Goal: Transaction & Acquisition: Purchase product/service

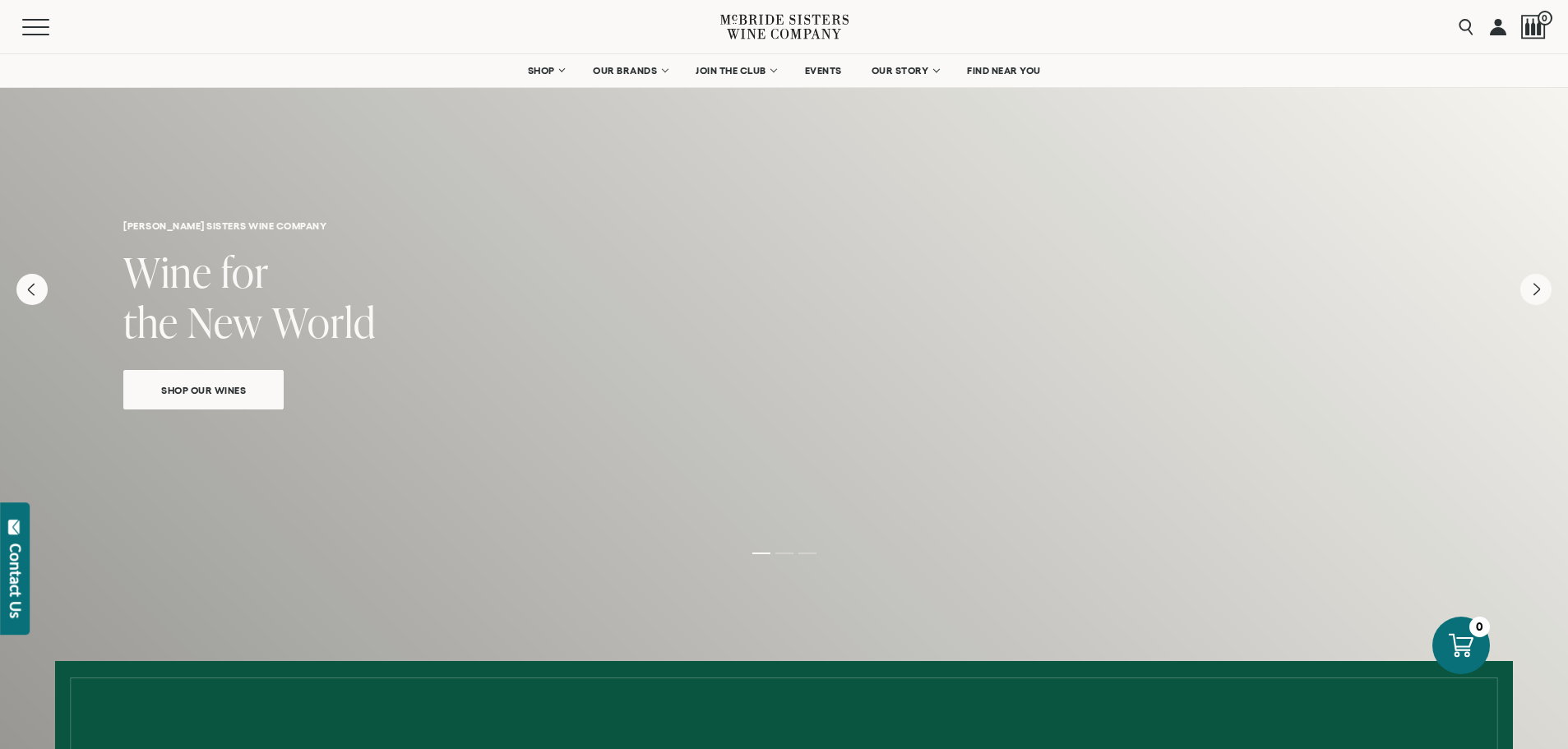
click at [220, 384] on span "Shop Our Wines" at bounding box center [203, 390] width 142 height 19
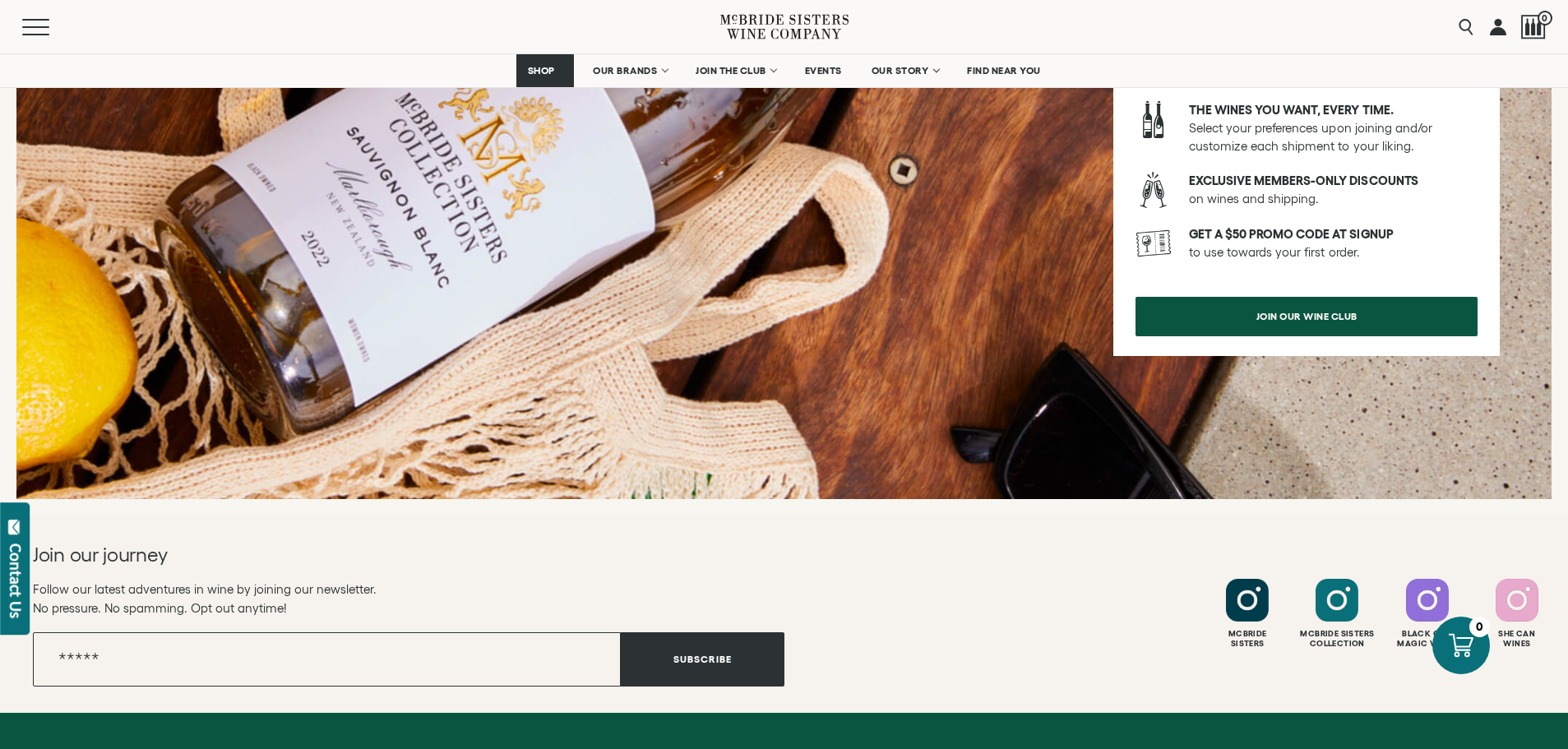
scroll to position [2144, 0]
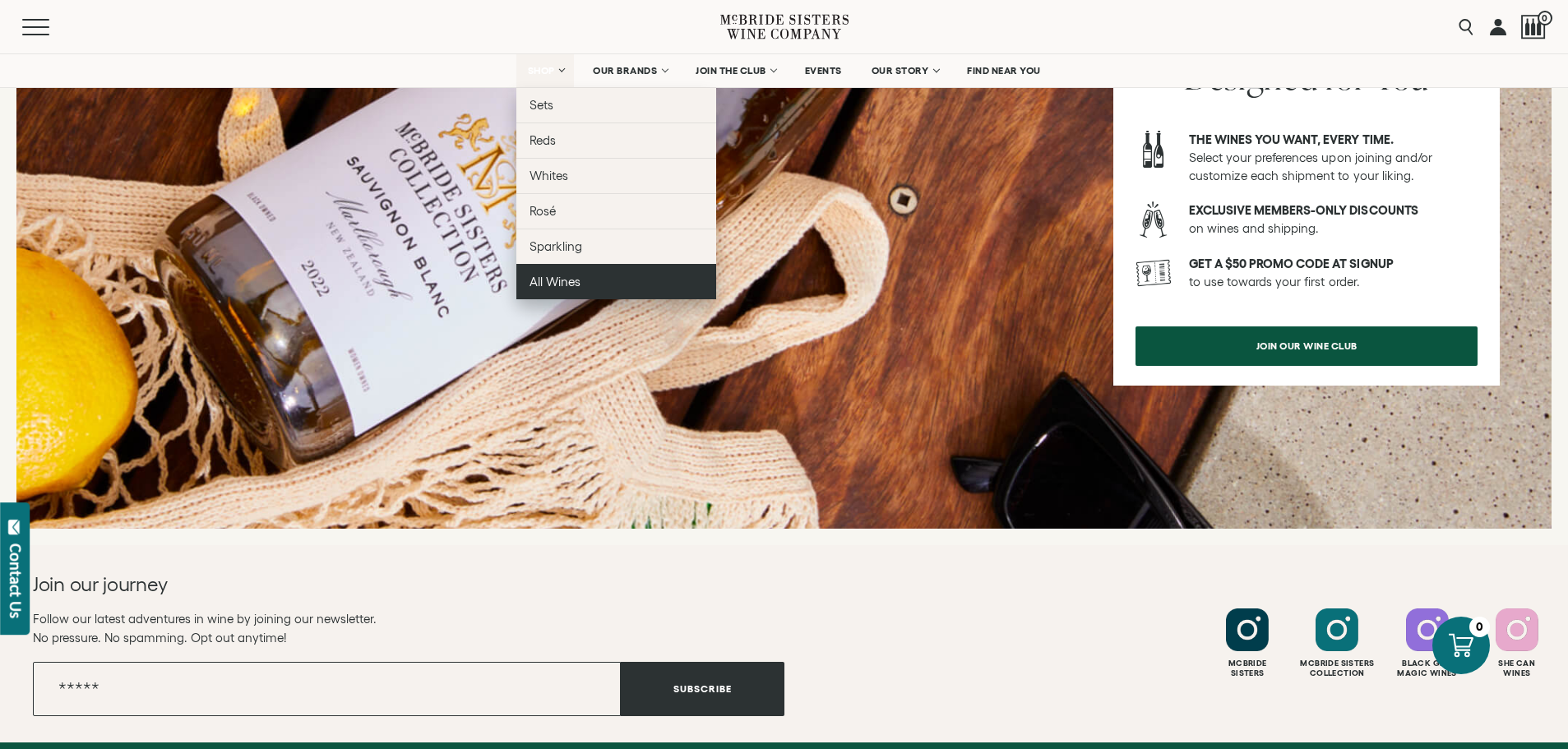
click at [568, 277] on span "All Wines" at bounding box center [554, 281] width 51 height 14
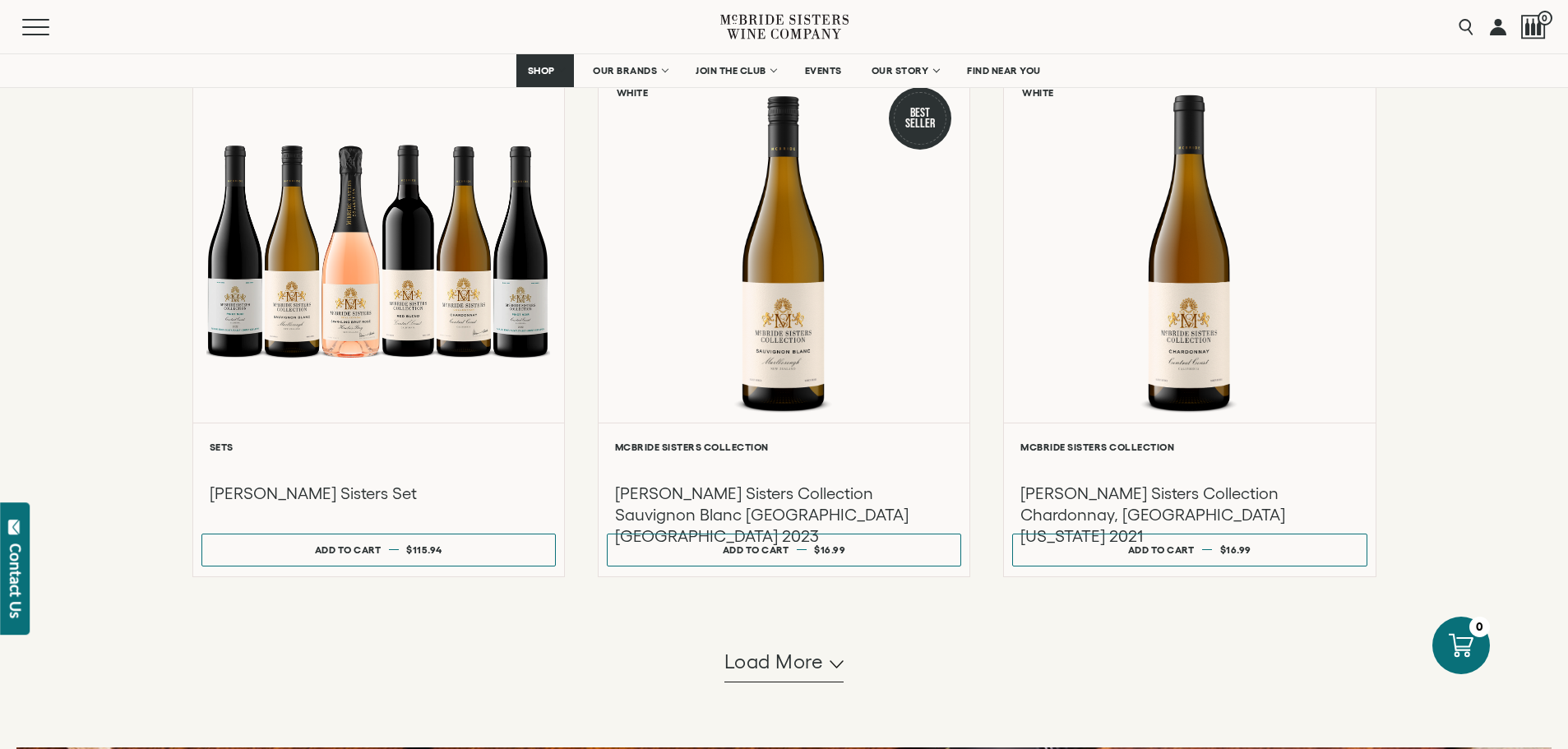
scroll to position [1304, 0]
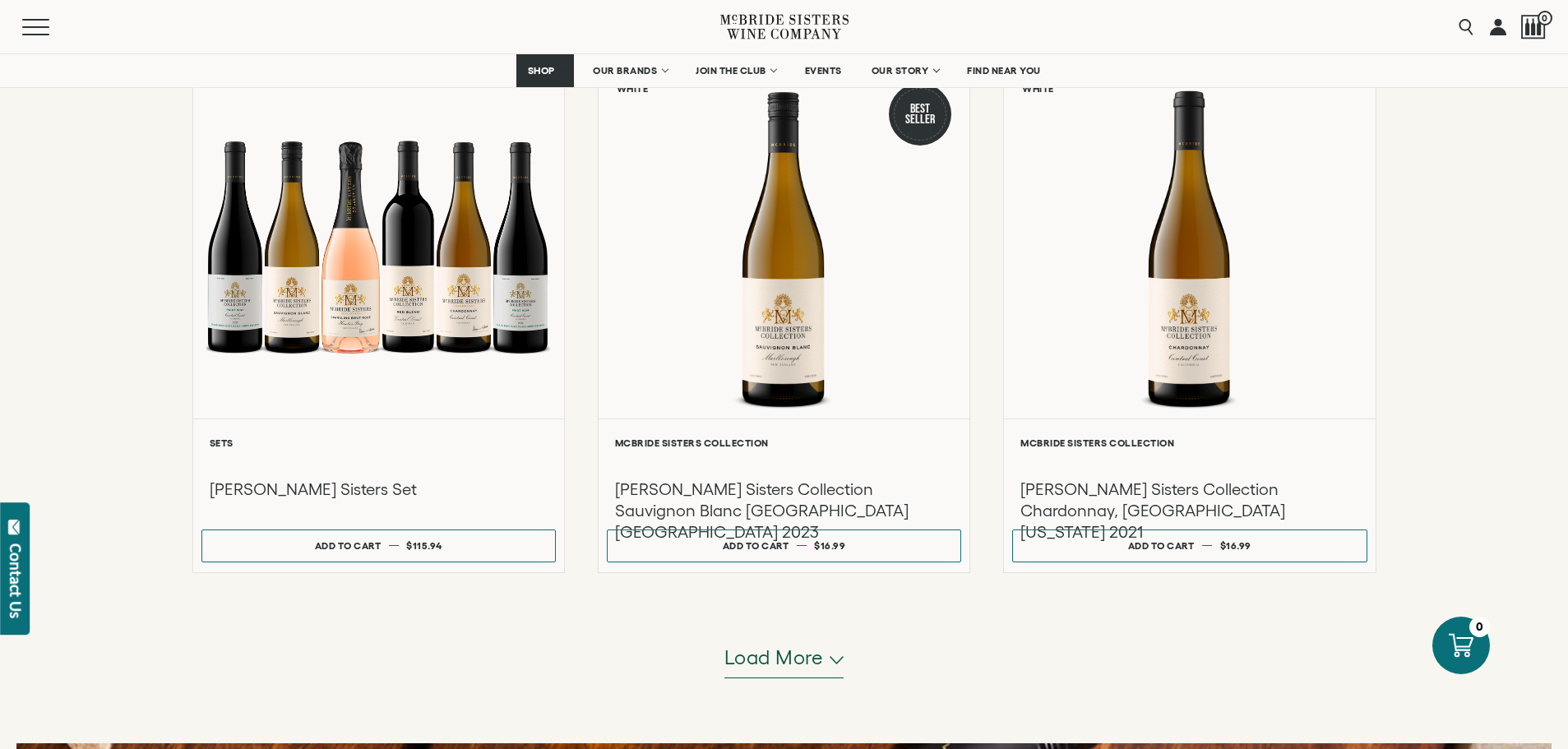
click at [838, 661] on polyline "button" at bounding box center [836, 660] width 12 height 7
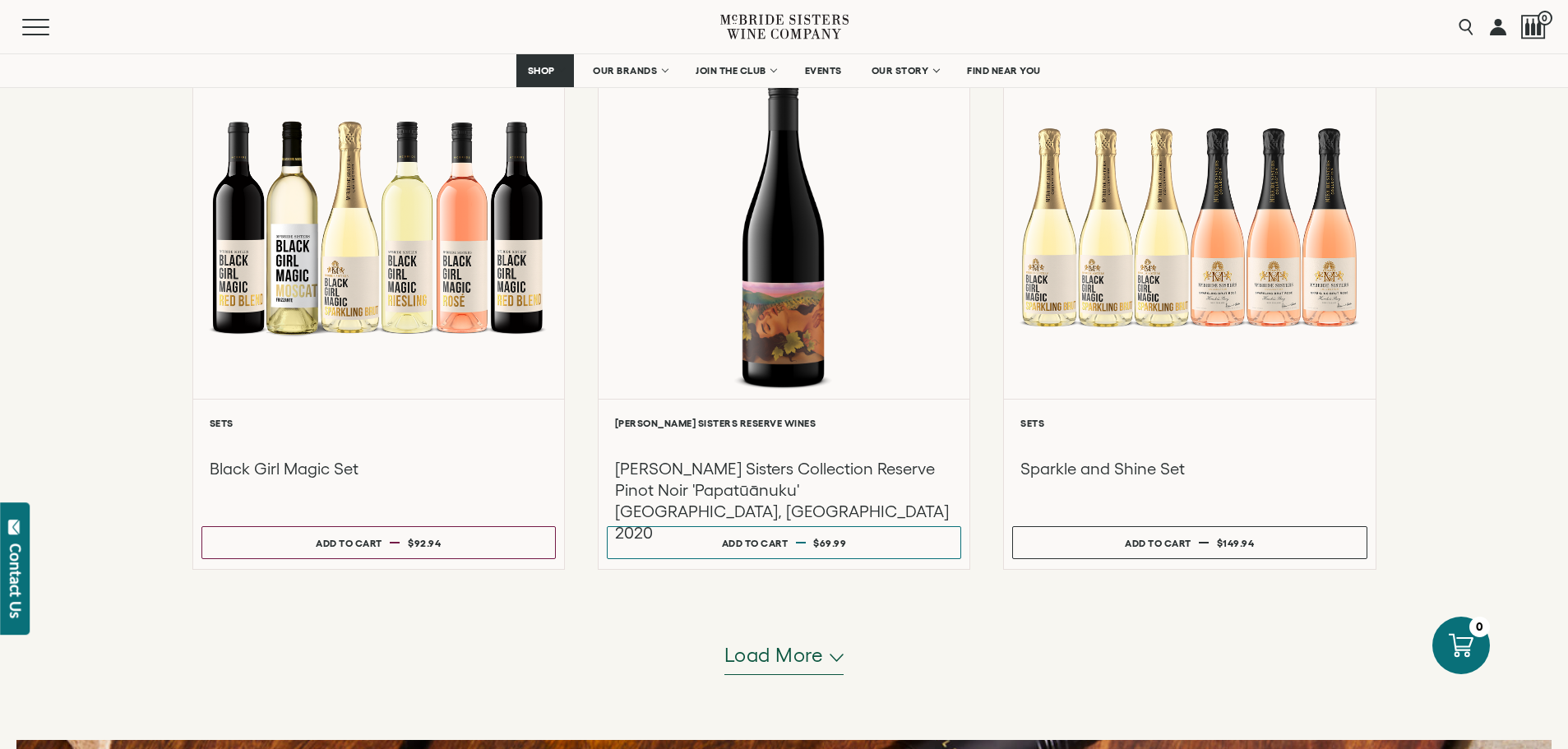
scroll to position [2974, 0]
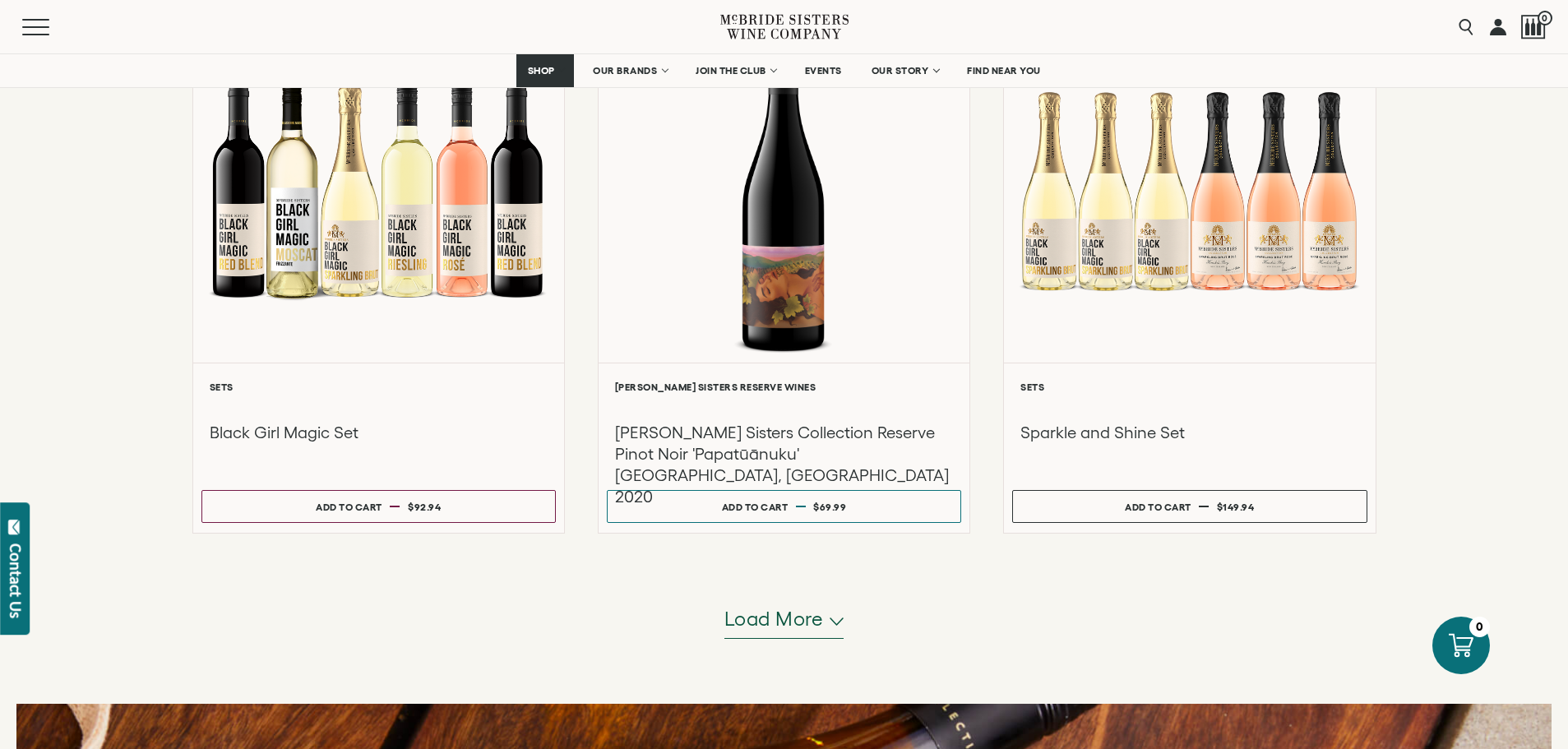
click at [832, 613] on button "Load more" at bounding box center [784, 618] width 120 height 39
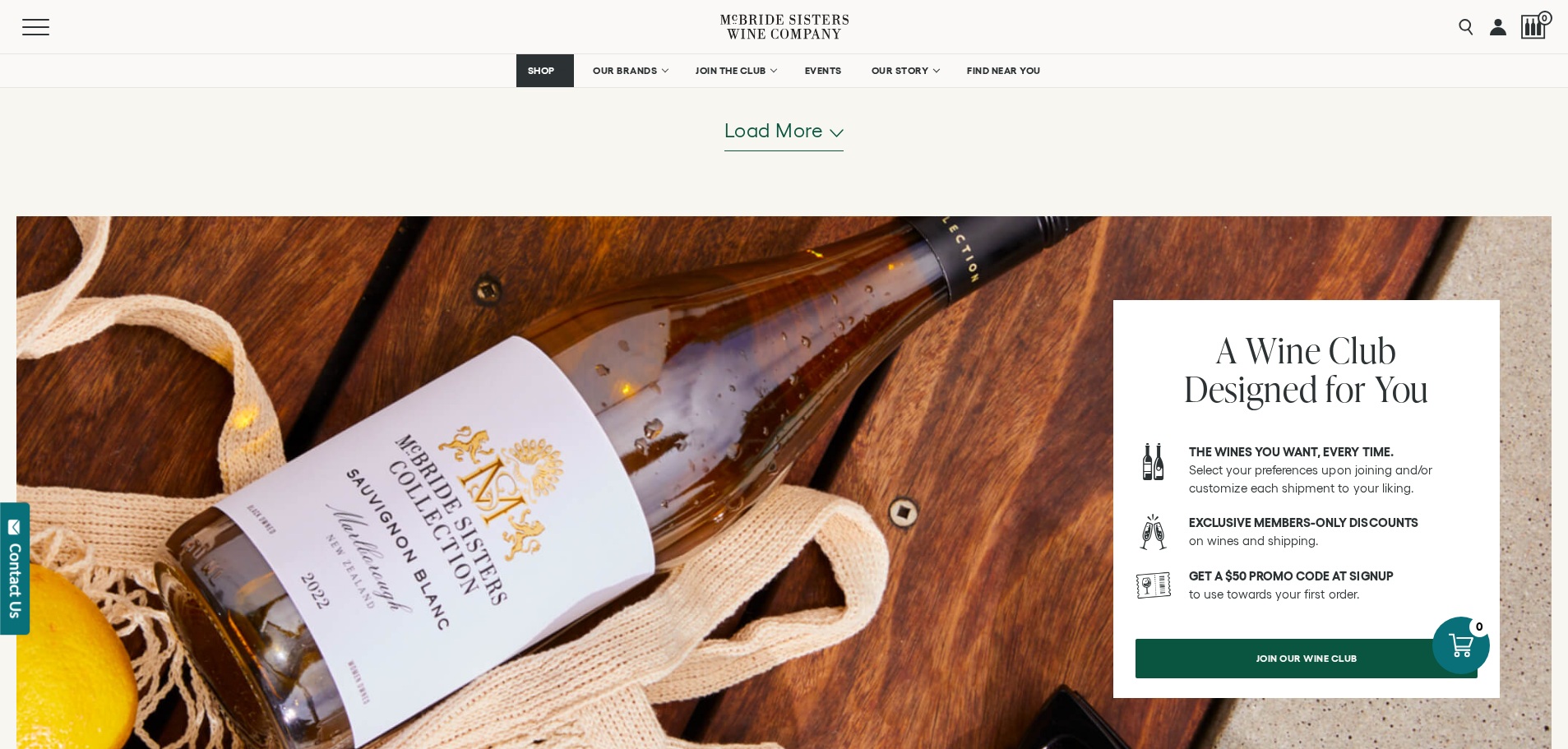
scroll to position [5137, 0]
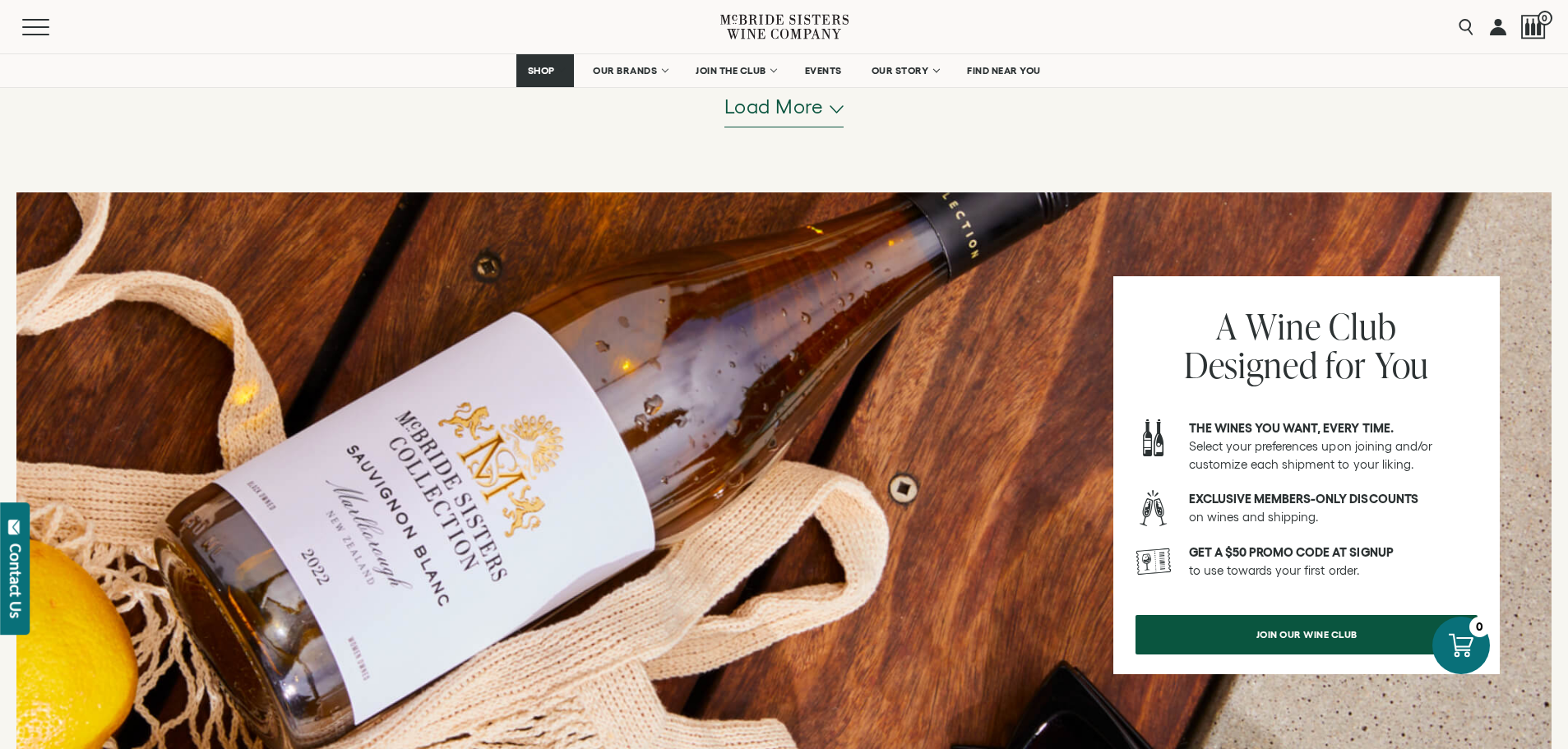
click at [819, 106] on span "Load more" at bounding box center [774, 107] width 100 height 28
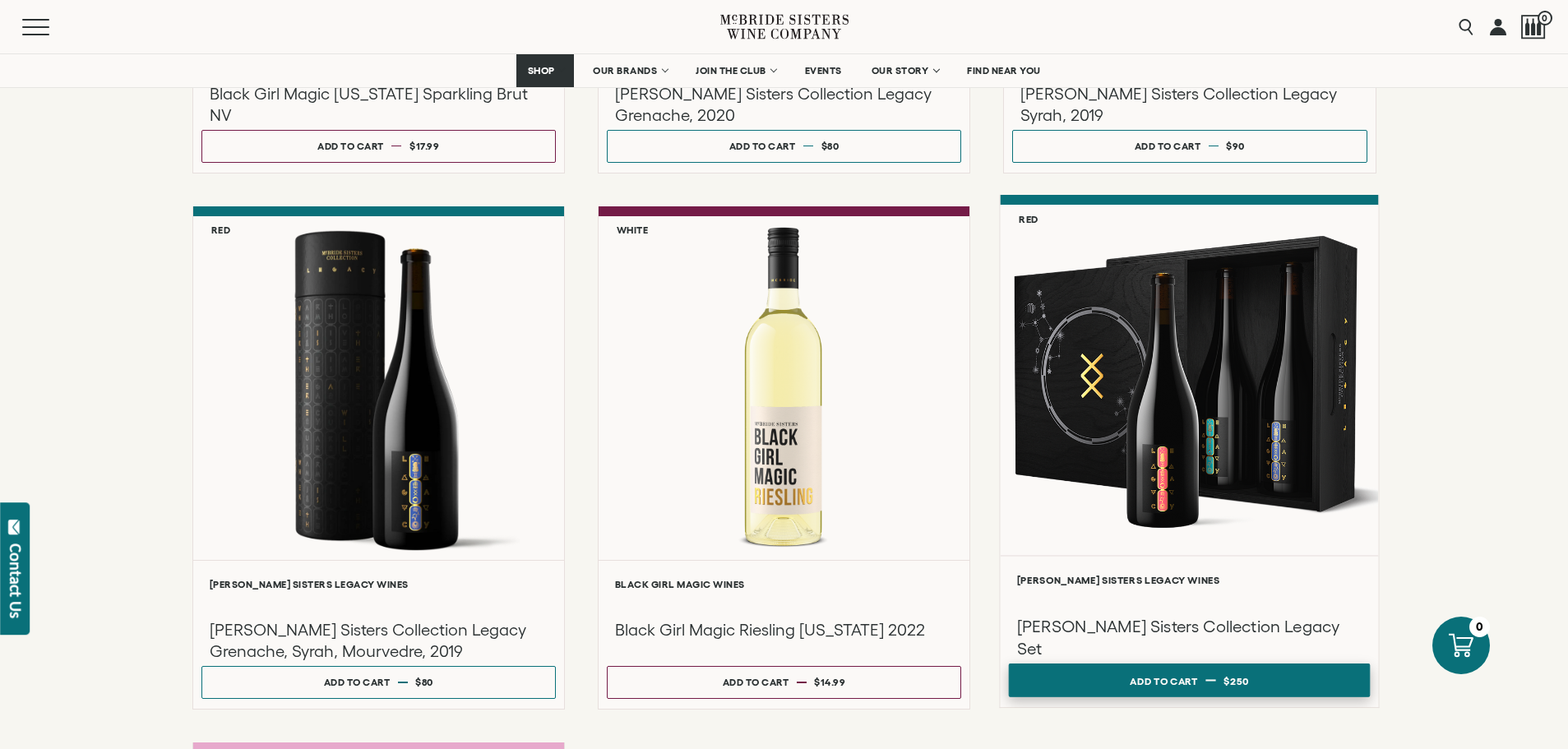
scroll to position [5022, 0]
